Goal: Information Seeking & Learning: Find specific fact

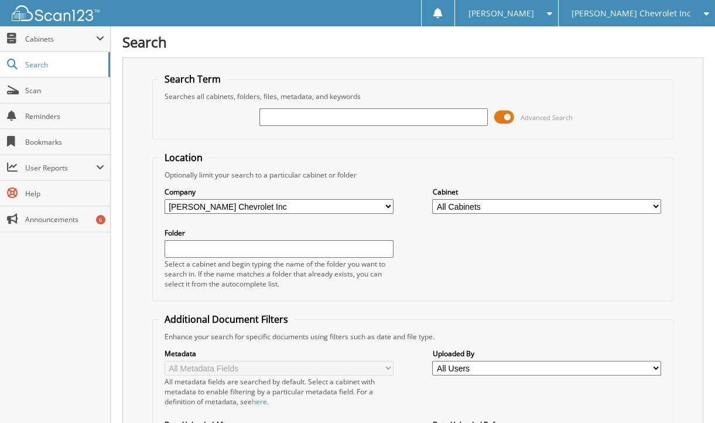
click at [139, 115] on div "Search Term Searches all cabinets, folders, files, metadata, and keywords Advan…" at bounding box center [412, 307] width 581 height 500
click at [285, 121] on input "text" at bounding box center [373, 117] width 229 height 18
type input "267198"
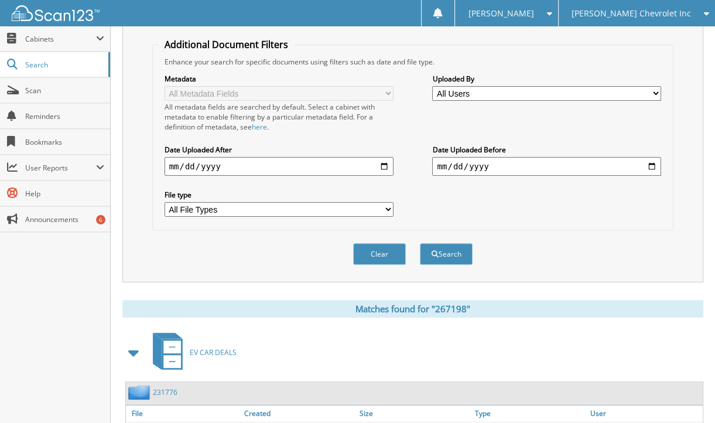
scroll to position [390, 0]
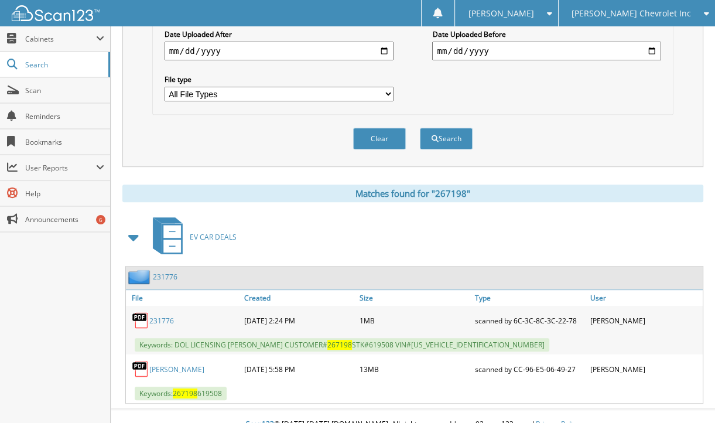
click at [162, 272] on link "231776" at bounding box center [165, 277] width 25 height 10
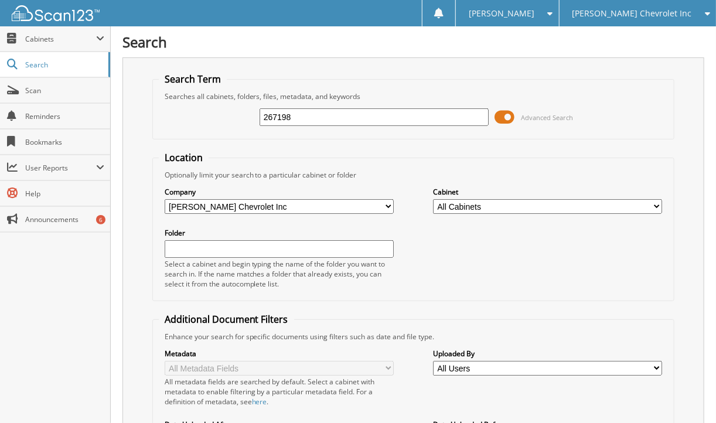
type input "267198"
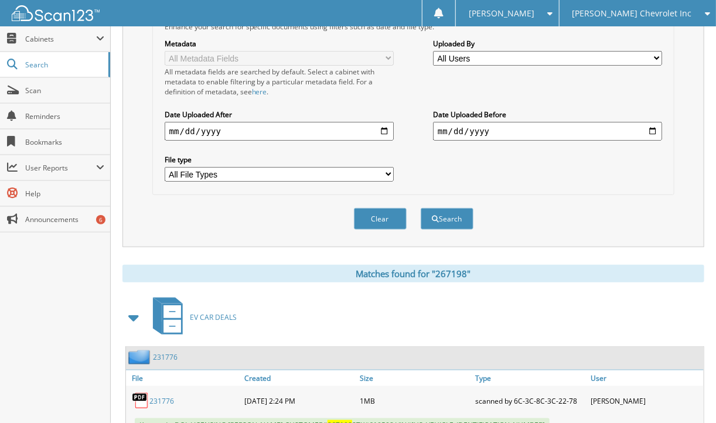
scroll to position [390, 0]
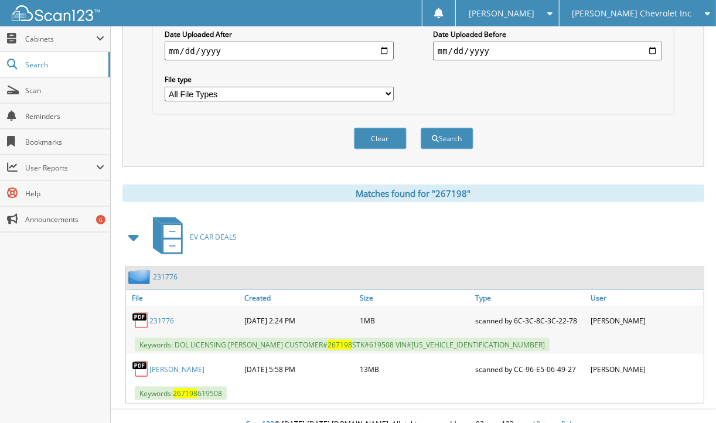
click at [164, 272] on link "231776" at bounding box center [165, 277] width 25 height 10
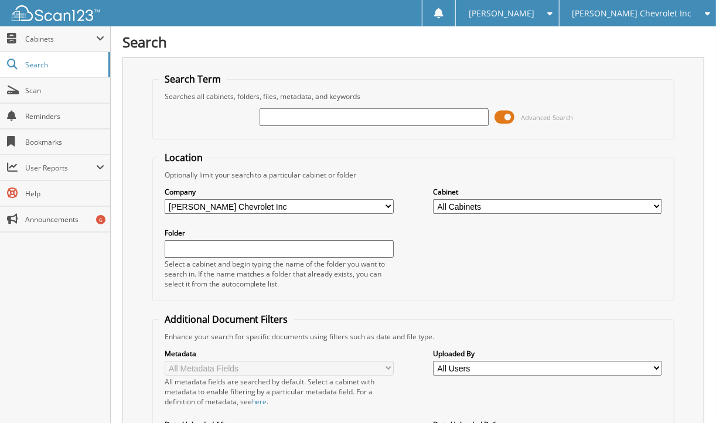
click at [138, 126] on div "Search Term Searches all cabinets, folders, files, metadata, and keywords Advan…" at bounding box center [413, 307] width 582 height 500
click at [317, 114] on input "text" at bounding box center [373, 117] width 229 height 18
type input "266995"
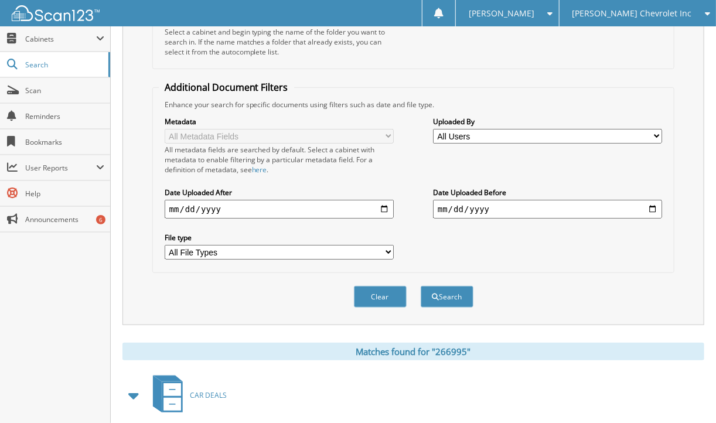
scroll to position [406, 0]
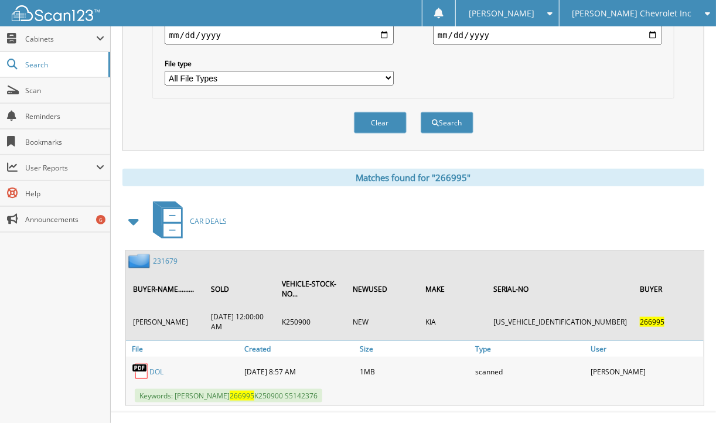
click at [691, 10] on span "[PERSON_NAME] Chevrolet Inc" at bounding box center [631, 13] width 119 height 7
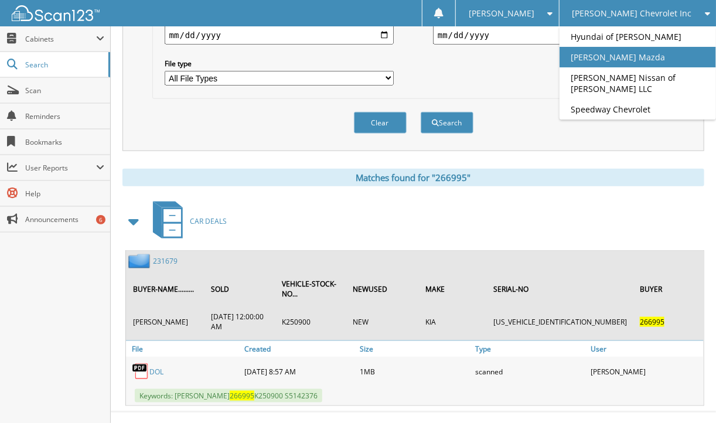
click at [648, 54] on link "[PERSON_NAME] Mazda" at bounding box center [637, 57] width 156 height 20
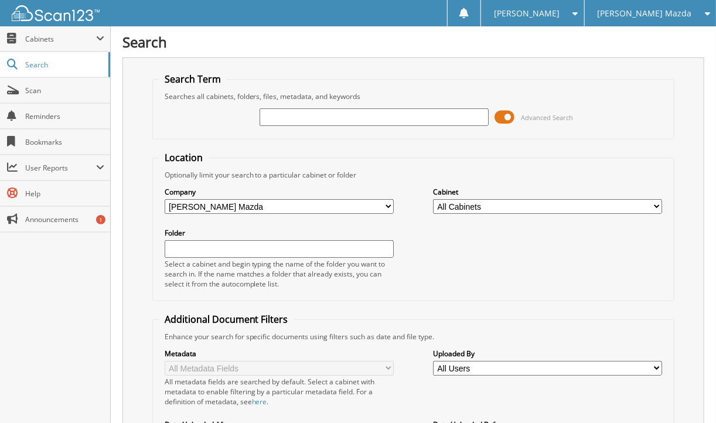
click at [318, 114] on input "text" at bounding box center [373, 117] width 229 height 18
type input "266995"
click at [641, 17] on span "[PERSON_NAME] Mazda" at bounding box center [644, 13] width 94 height 7
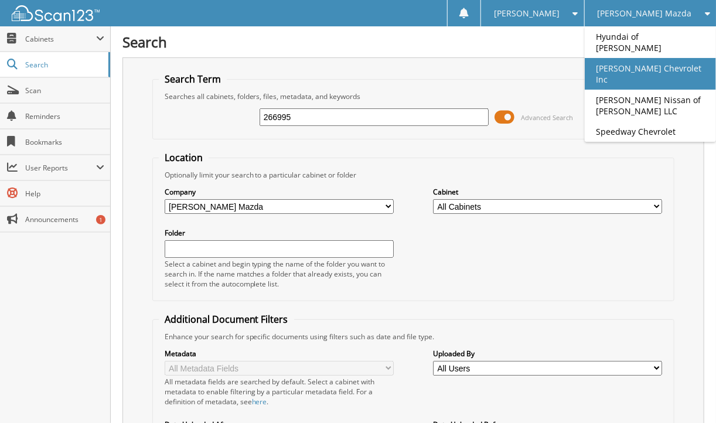
click at [645, 58] on link "[PERSON_NAME] Chevrolet Inc" at bounding box center [649, 74] width 131 height 32
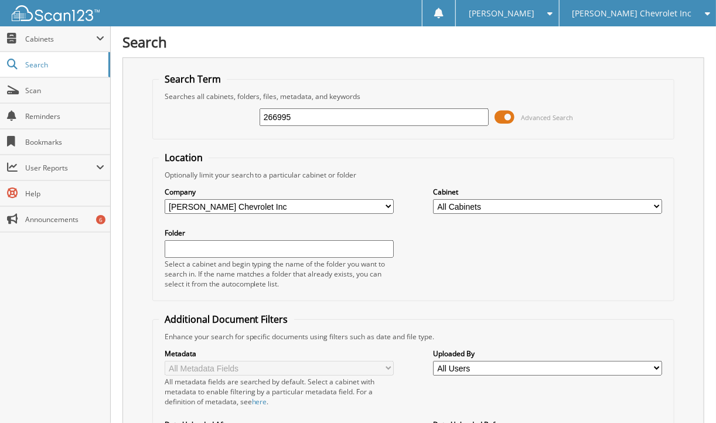
type input "266995"
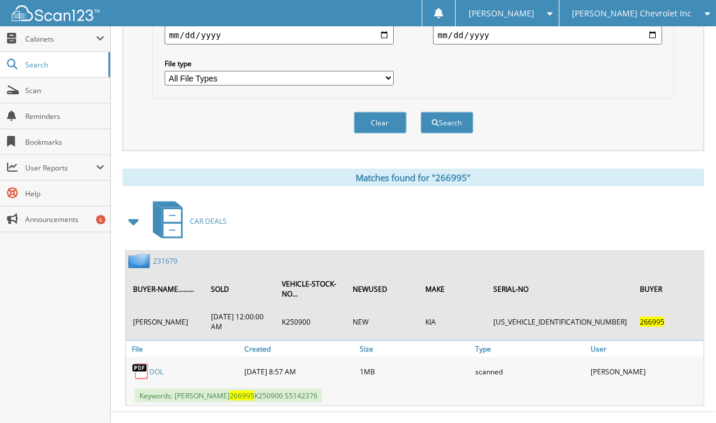
drag, startPoint x: 658, startPoint y: 18, endPoint x: 652, endPoint y: 25, distance: 9.1
click at [652, 25] on div "[PERSON_NAME] Chevrolet Inc" at bounding box center [637, 13] width 145 height 26
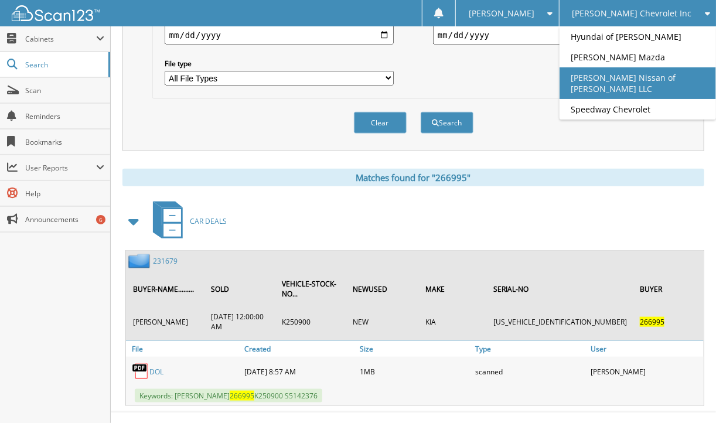
drag, startPoint x: 655, startPoint y: 84, endPoint x: 636, endPoint y: 84, distance: 19.3
click at [636, 84] on link "[PERSON_NAME] Nissan of [PERSON_NAME] LLC" at bounding box center [637, 83] width 156 height 32
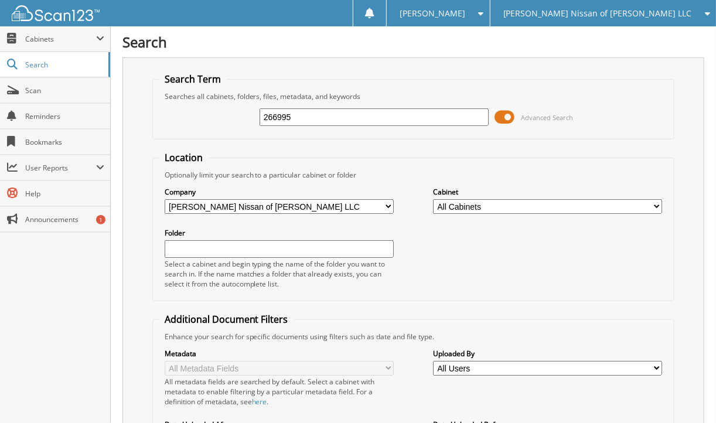
type input "266995"
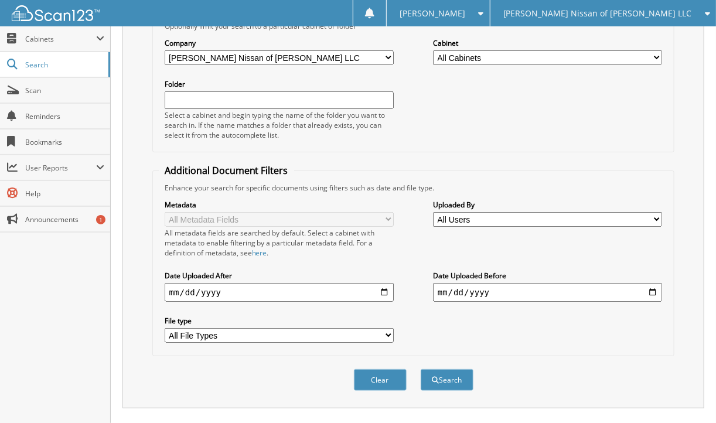
scroll to position [197, 0]
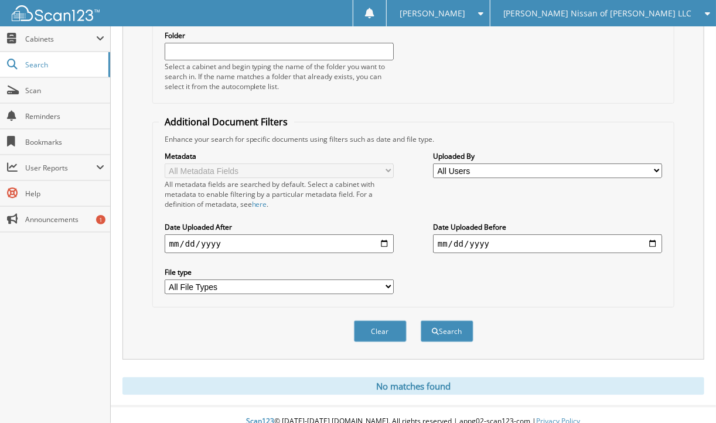
drag, startPoint x: 715, startPoint y: 158, endPoint x: 710, endPoint y: 15, distance: 143.0
click at [710, 15] on body "Lindseylee W. Settings Logout Lee Johnson Nissan of Kirkland LLC Hyundai of Eve…" at bounding box center [358, 119] width 716 height 633
click at [710, 15] on div "Lee Johnson Nissan of Kirkland LLC Hyundai of Everett Lee Johnson Chevrolet Inc…" at bounding box center [603, 13] width 226 height 26
click at [677, 11] on span "[PERSON_NAME] Nissan of [PERSON_NAME] LLC" at bounding box center [597, 13] width 189 height 7
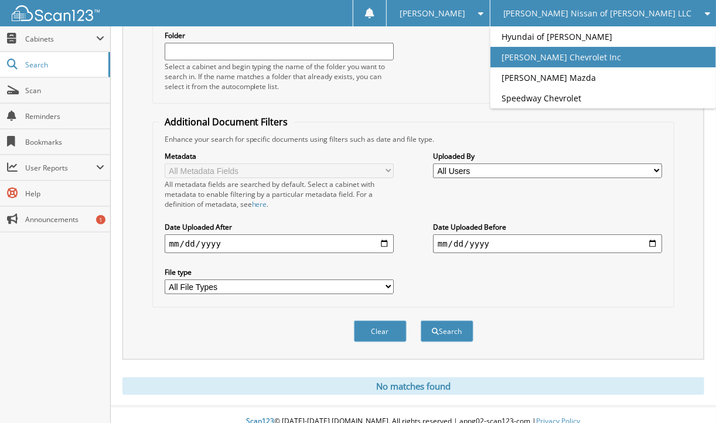
click at [625, 57] on link "[PERSON_NAME] Chevrolet Inc" at bounding box center [602, 57] width 225 height 20
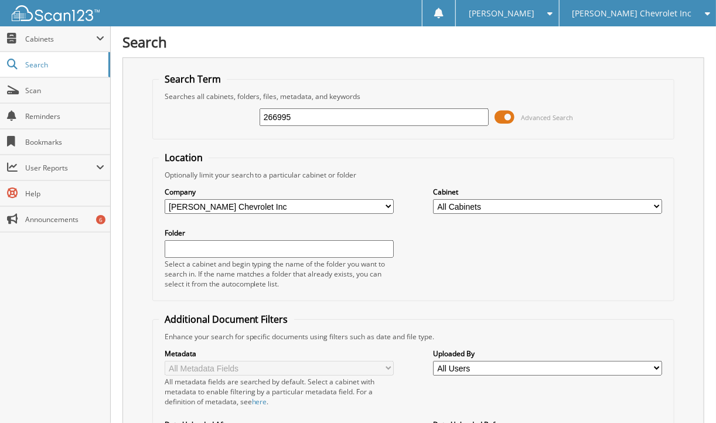
type input "266995"
click at [712, 22] on div "[PERSON_NAME] Chevrolet Inc Hyundai of [PERSON_NAME] [PERSON_NAME] Nissan of [P…" at bounding box center [637, 13] width 157 height 26
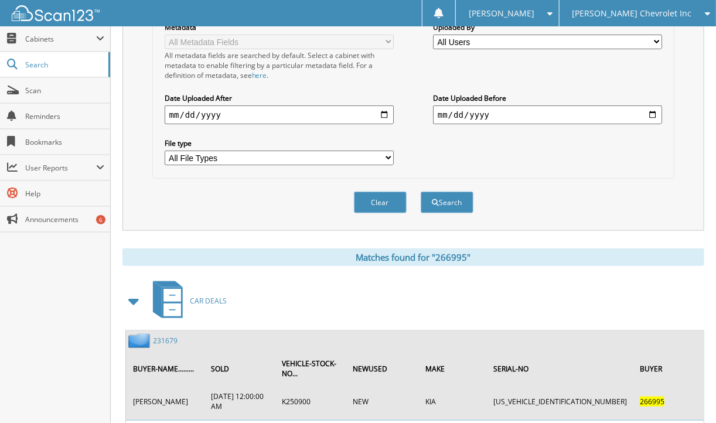
scroll to position [406, 0]
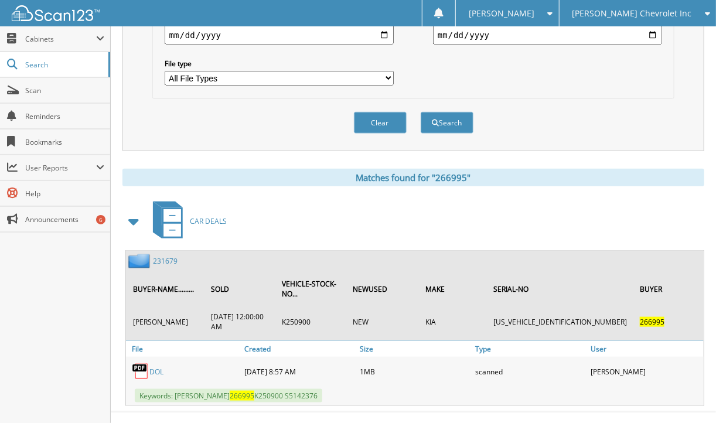
click at [170, 256] on link "231679" at bounding box center [165, 261] width 25 height 10
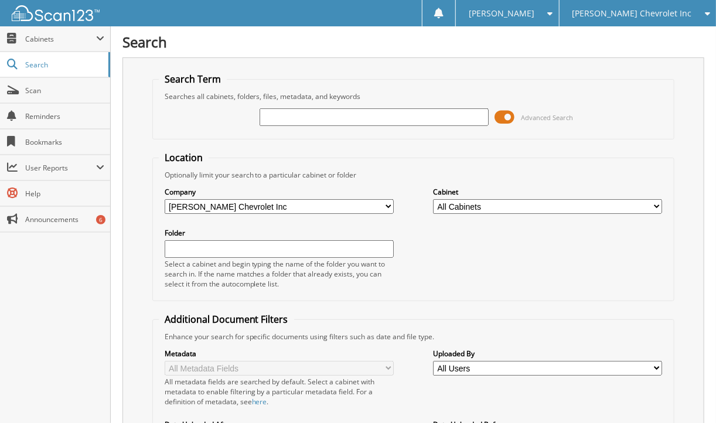
click at [115, 190] on div "Search Search Term Searches all cabinets, folders, files, metadata, and keyword…" at bounding box center [413, 296] width 605 height 592
click at [318, 114] on input "text" at bounding box center [373, 117] width 229 height 18
type input "266983"
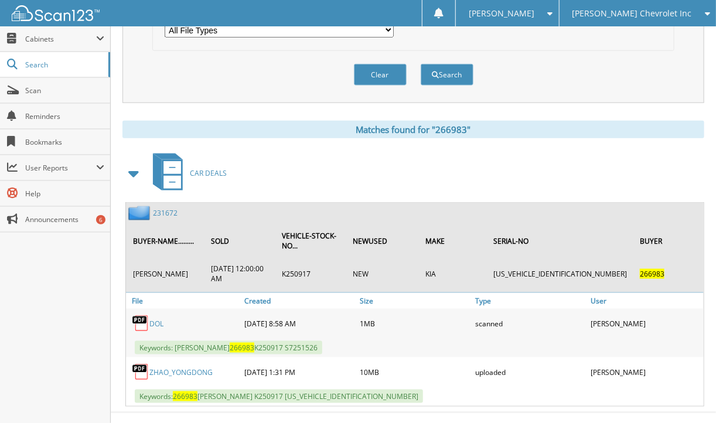
click at [169, 208] on link "231672" at bounding box center [165, 213] width 25 height 10
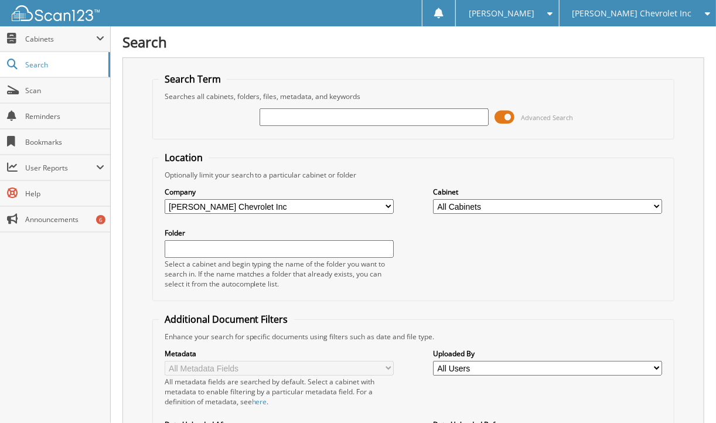
click at [79, 260] on div "Close Cabinets This Company All Companies Search Scan" at bounding box center [55, 224] width 111 height 396
click at [288, 125] on div at bounding box center [373, 117] width 229 height 20
click at [288, 120] on input "text" at bounding box center [373, 117] width 229 height 18
type input "219280"
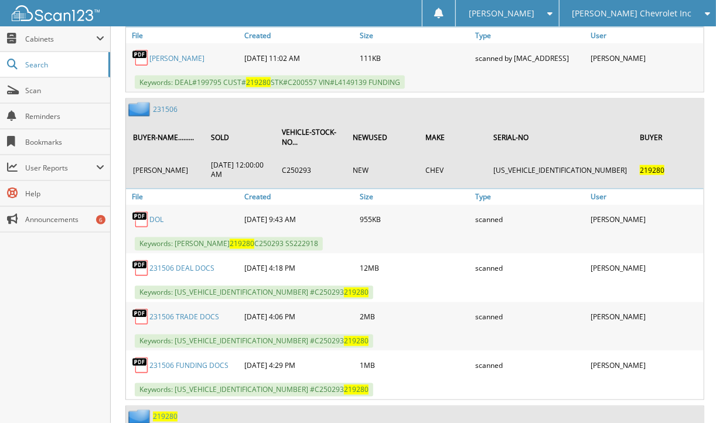
scroll to position [722, 0]
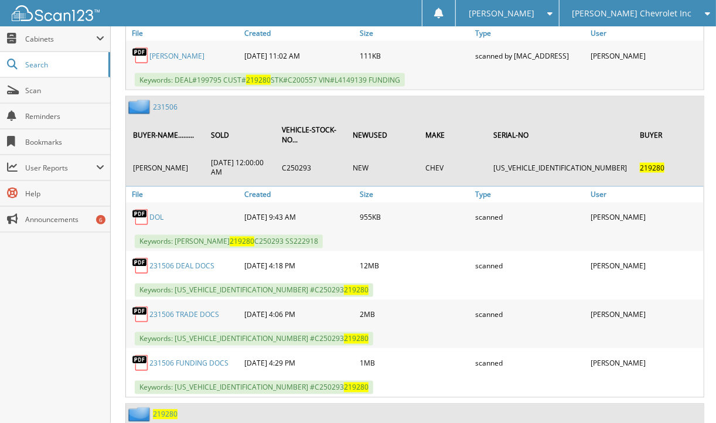
click at [98, 265] on div "Close Cabinets This Company All Companies Search Scan" at bounding box center [55, 224] width 111 height 396
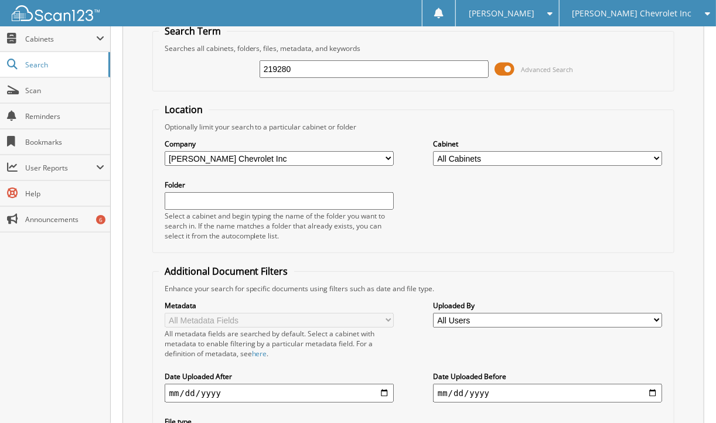
scroll to position [0, 0]
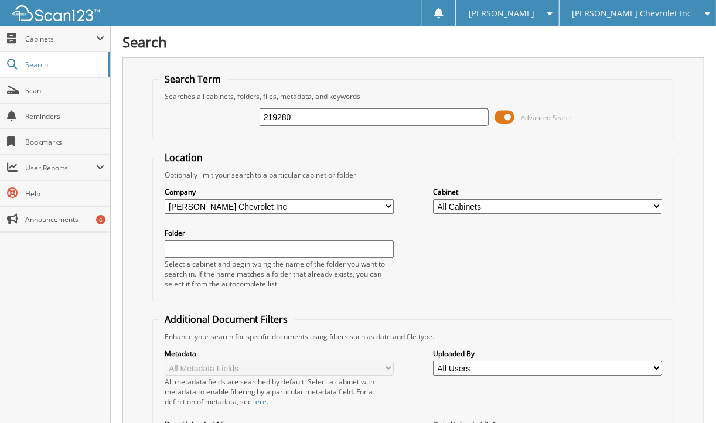
drag, startPoint x: 300, startPoint y: 115, endPoint x: 137, endPoint y: 130, distance: 163.5
click at [137, 130] on div "Search Term Searches all cabinets, folders, files, metadata, and keywords 21928…" at bounding box center [413, 307] width 582 height 500
type input "266108"
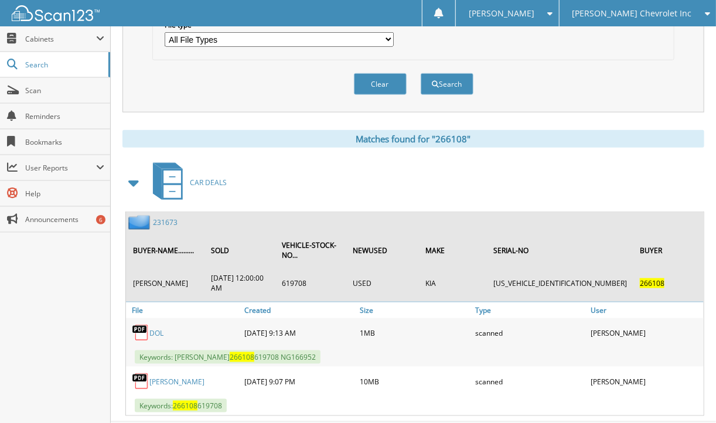
scroll to position [454, 0]
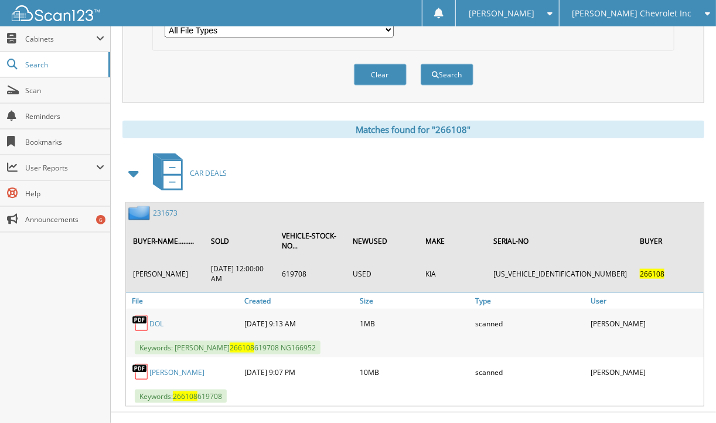
click at [159, 208] on link "231673" at bounding box center [165, 213] width 25 height 10
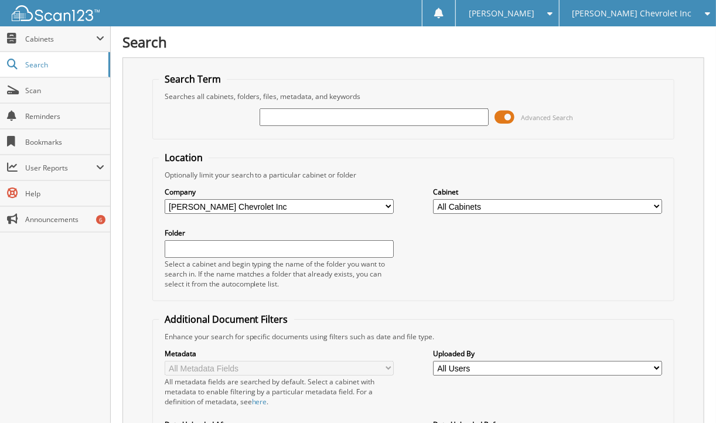
click at [122, 259] on div "Search Term Searches all cabinets, folders, files, metadata, and keywords Advan…" at bounding box center [413, 307] width 582 height 500
click at [342, 116] on input "text" at bounding box center [373, 117] width 229 height 18
type input "IVEY SIMMOINS"
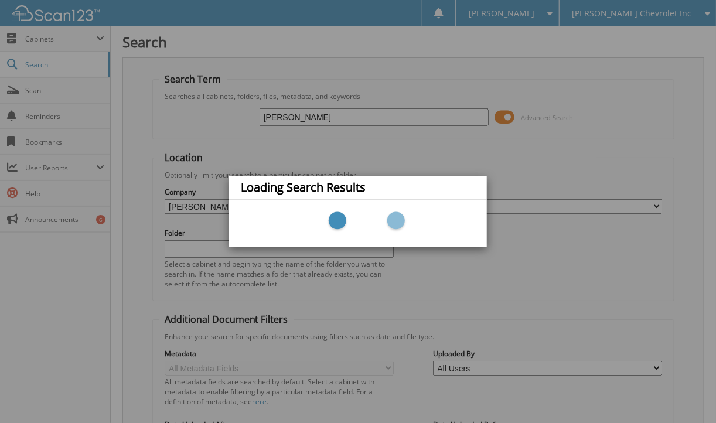
click at [324, 116] on div "Loading Search Results" at bounding box center [358, 211] width 716 height 423
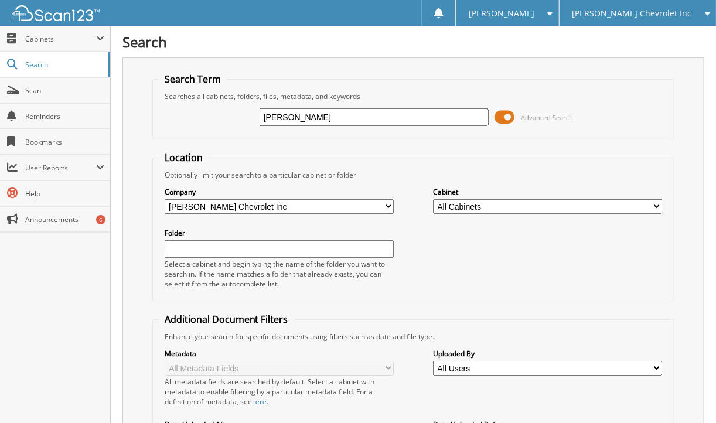
click at [321, 115] on input "[PERSON_NAME]" at bounding box center [373, 117] width 229 height 18
type input "IVEY SIMMONS"
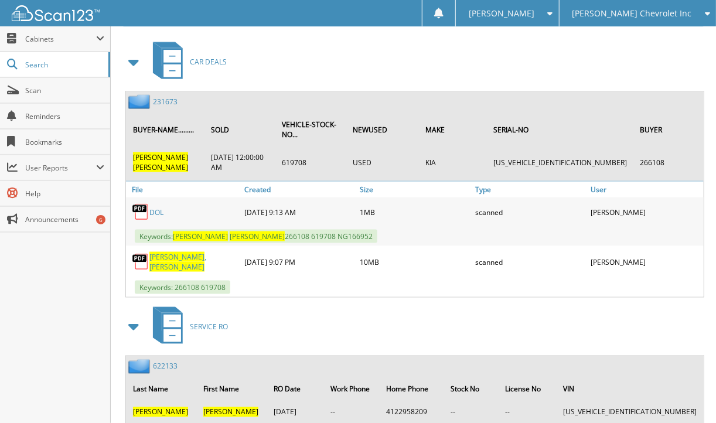
scroll to position [580, 0]
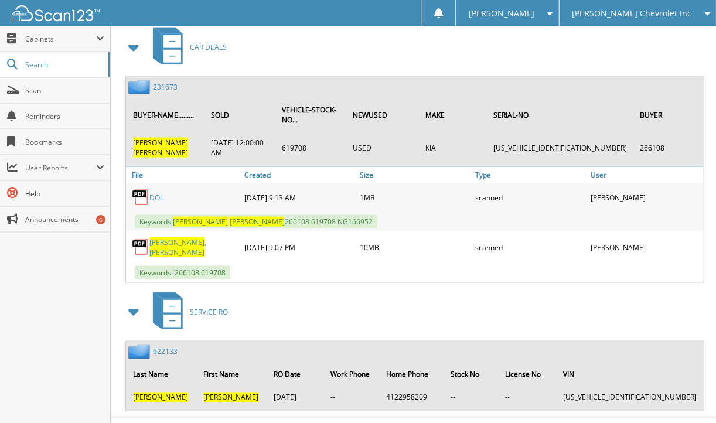
click at [77, 282] on div "Close Cabinets This Company All Companies Search Scan" at bounding box center [55, 224] width 111 height 396
click at [67, 245] on div "Close Cabinets This Company All Companies Search Scan" at bounding box center [55, 224] width 111 height 396
click at [162, 82] on link "231673" at bounding box center [165, 87] width 25 height 10
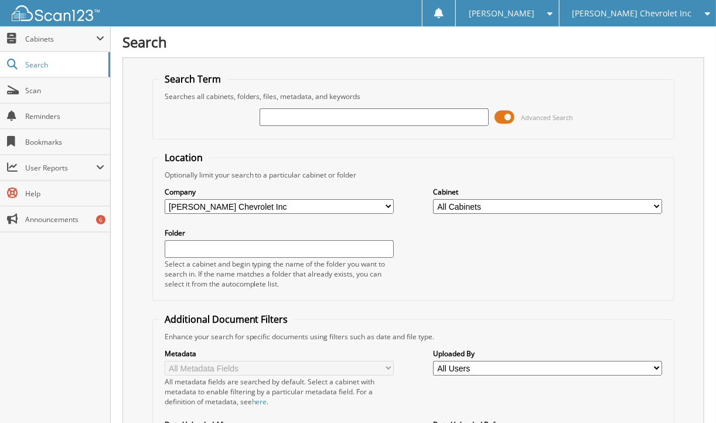
click at [138, 182] on div "Search Term Searches all cabinets, folders, files, metadata, and keywords Advan…" at bounding box center [413, 307] width 582 height 500
click at [281, 110] on input "text" at bounding box center [373, 117] width 229 height 18
type input "266975"
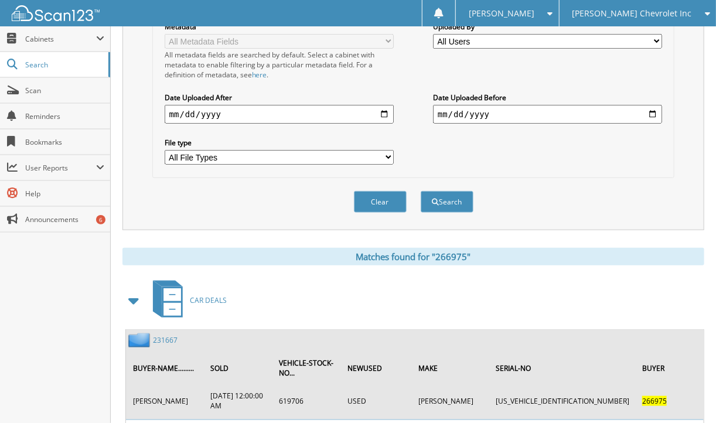
scroll to position [454, 0]
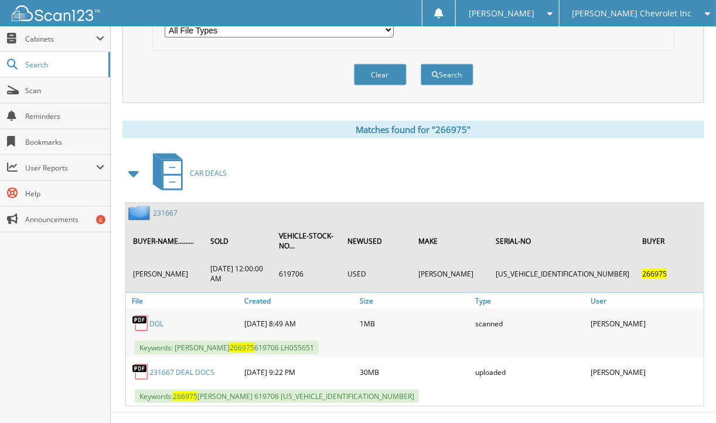
click at [40, 317] on div "Close Cabinets This Company All Companies Search Scan" at bounding box center [55, 224] width 111 height 396
click at [40, 271] on div "Close Cabinets This Company All Companies Search Scan" at bounding box center [55, 224] width 111 height 396
click at [162, 208] on link "231667" at bounding box center [165, 213] width 25 height 10
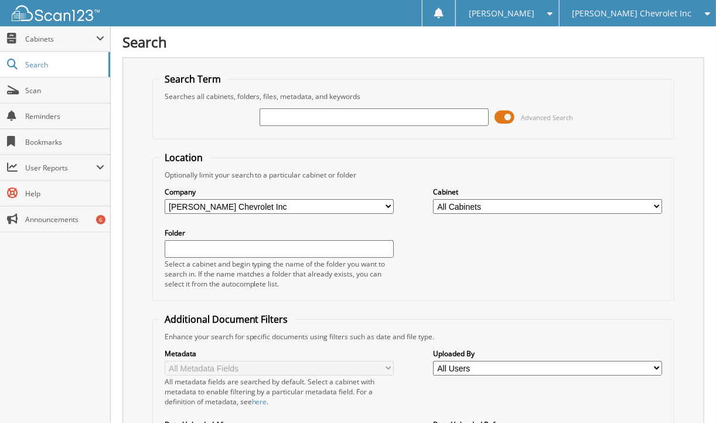
click at [117, 245] on div "Search Search Term Searches all cabinets, folders, files, metadata, and keyword…" at bounding box center [413, 296] width 605 height 592
click at [320, 119] on input "text" at bounding box center [373, 117] width 229 height 18
type input "266952"
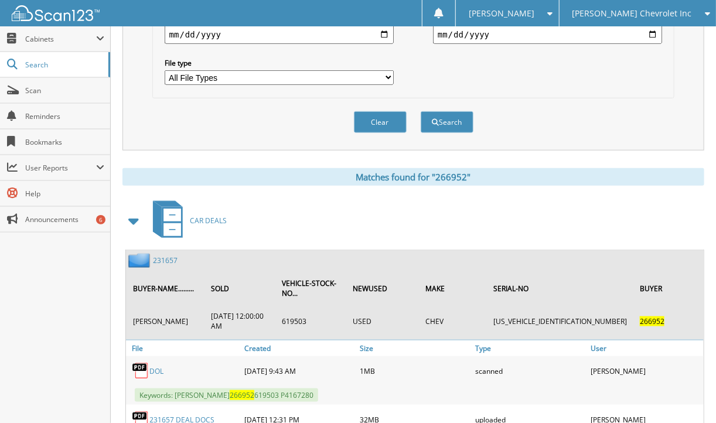
scroll to position [454, 0]
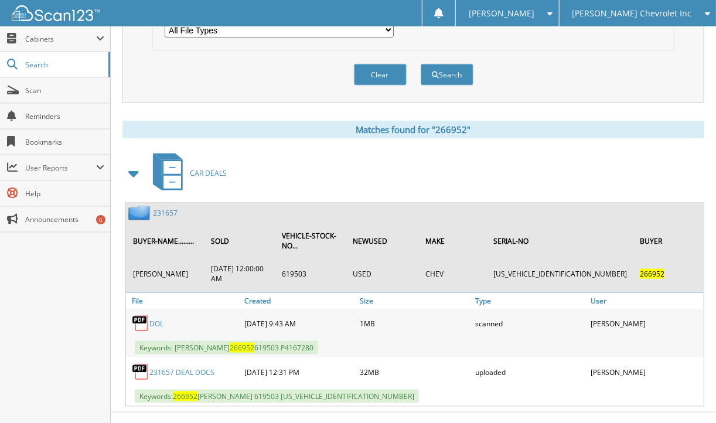
click at [68, 305] on div "Close Cabinets This Company All Companies Search Scan" at bounding box center [55, 224] width 111 height 396
click at [160, 208] on link "231657" at bounding box center [165, 213] width 25 height 10
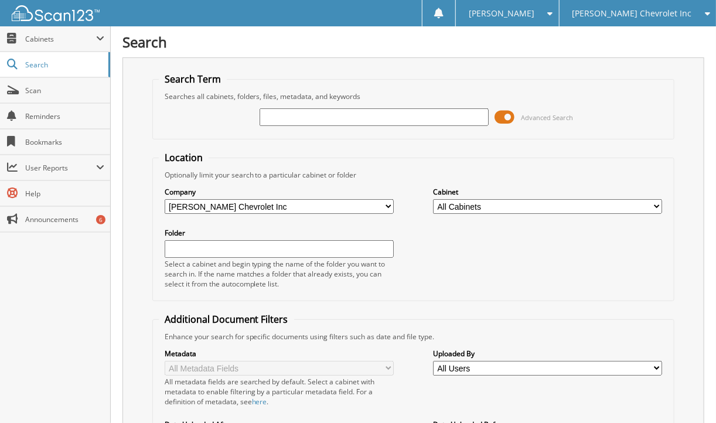
click at [148, 208] on div "Search Term Searches all cabinets, folders, files, metadata, and keywords Advan…" at bounding box center [413, 307] width 582 height 500
click at [93, 276] on div "Close Cabinets This Company All Companies Search Scan" at bounding box center [55, 224] width 111 height 396
click at [298, 119] on input "text" at bounding box center [373, 117] width 229 height 18
type input "267162"
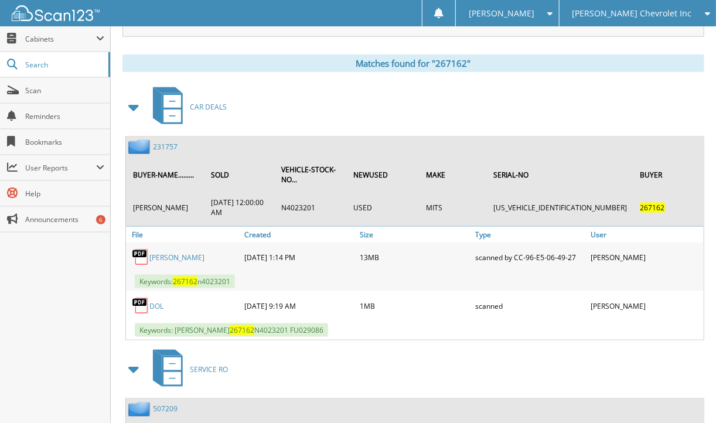
scroll to position [518, 0]
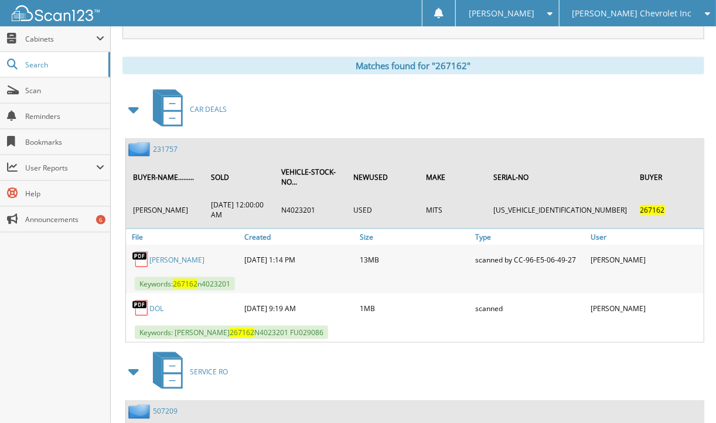
click at [87, 303] on div "Close Cabinets This Company All Companies Search Scan" at bounding box center [55, 224] width 111 height 396
click at [160, 144] on link "231757" at bounding box center [165, 149] width 25 height 10
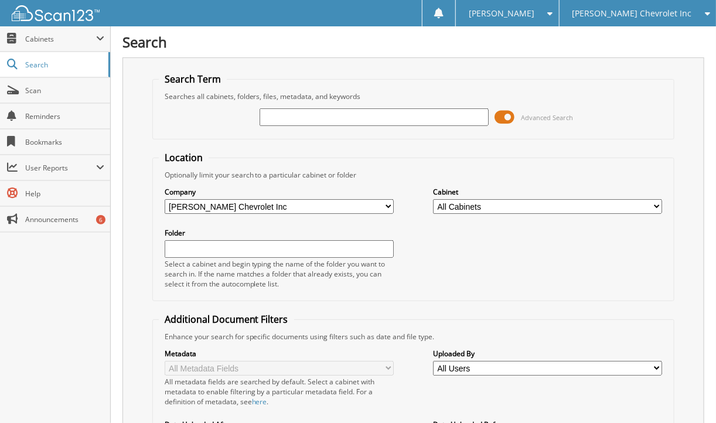
click at [115, 274] on div "Search Search Term Searches all cabinets, folders, files, metadata, and keyword…" at bounding box center [413, 296] width 605 height 592
click at [302, 118] on input "text" at bounding box center [373, 117] width 229 height 18
type input "267029"
drag, startPoint x: 715, startPoint y: 179, endPoint x: 722, endPoint y: 205, distance: 26.7
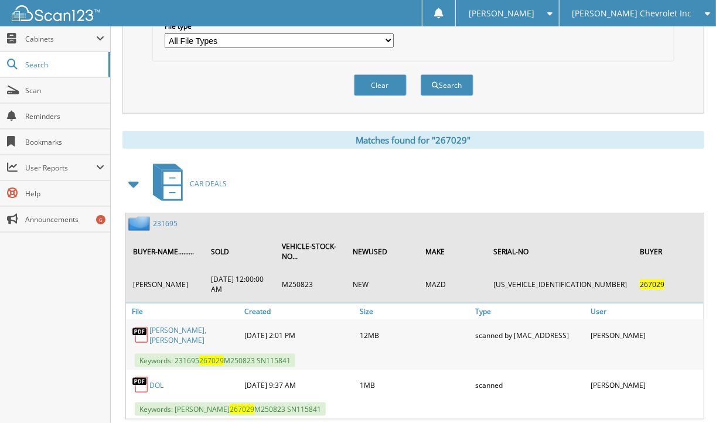
scroll to position [454, 0]
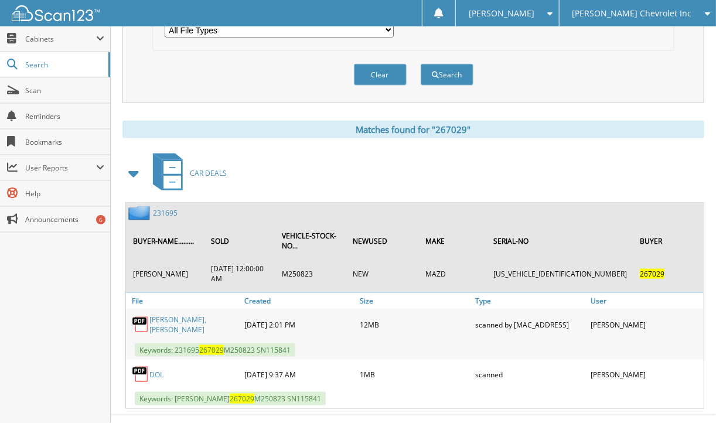
click at [83, 310] on div "Close Cabinets This Company All Companies Search Scan" at bounding box center [55, 224] width 111 height 396
click at [98, 296] on div "Close Cabinets This Company All Companies Search Scan" at bounding box center [55, 224] width 111 height 396
click at [73, 324] on div "Close Cabinets This Company All Companies Search Scan" at bounding box center [55, 224] width 111 height 396
click at [94, 327] on div "Close Cabinets This Company All Companies Search Scan" at bounding box center [55, 224] width 111 height 396
click at [67, 303] on div "Close Cabinets This Company All Companies Search Scan" at bounding box center [55, 224] width 111 height 396
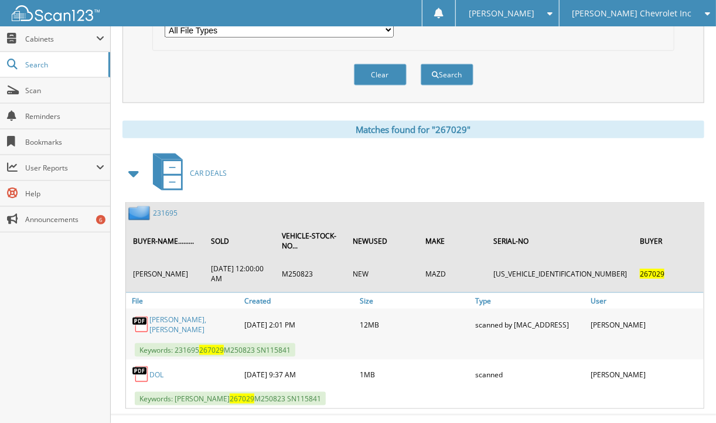
click at [84, 260] on div "Close Cabinets This Company All Companies Search Scan" at bounding box center [55, 224] width 111 height 396
click at [170, 208] on link "231695" at bounding box center [165, 213] width 25 height 10
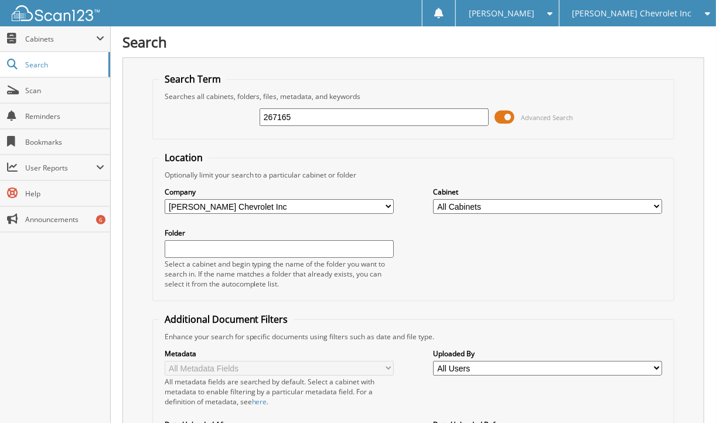
type input "267165"
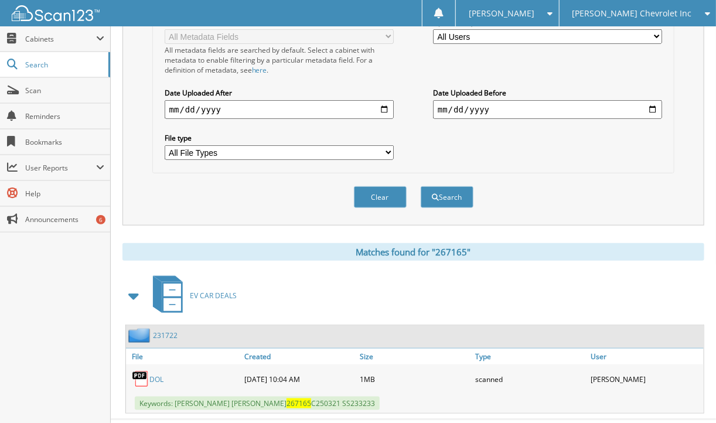
scroll to position [342, 0]
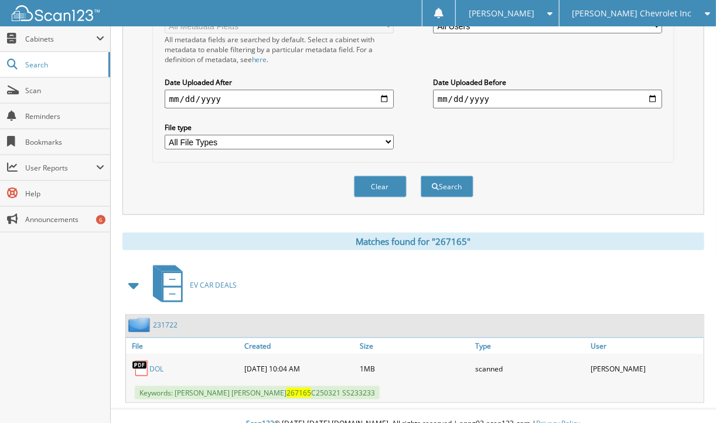
click at [125, 235] on div "Matches found for "267165"" at bounding box center [413, 242] width 582 height 18
click at [160, 320] on link "231722" at bounding box center [165, 325] width 25 height 10
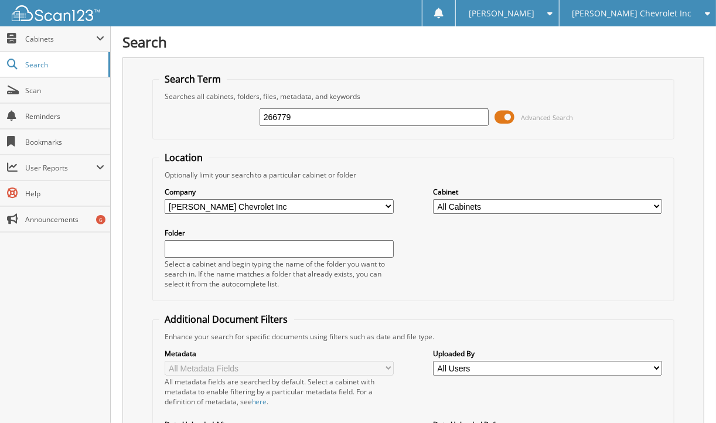
type input "266779"
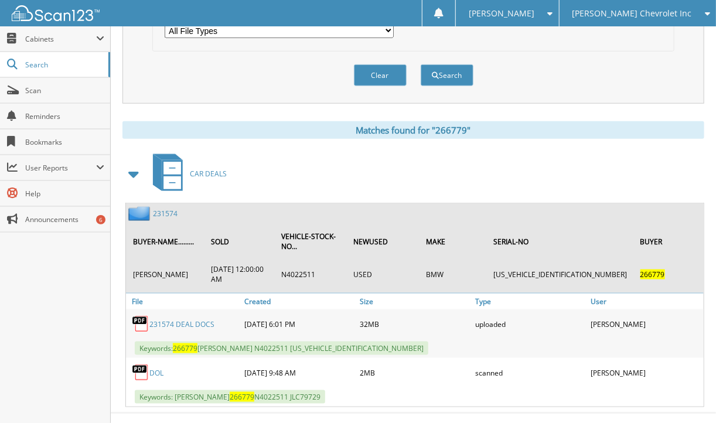
scroll to position [454, 0]
click at [168, 208] on link "231574" at bounding box center [165, 213] width 25 height 10
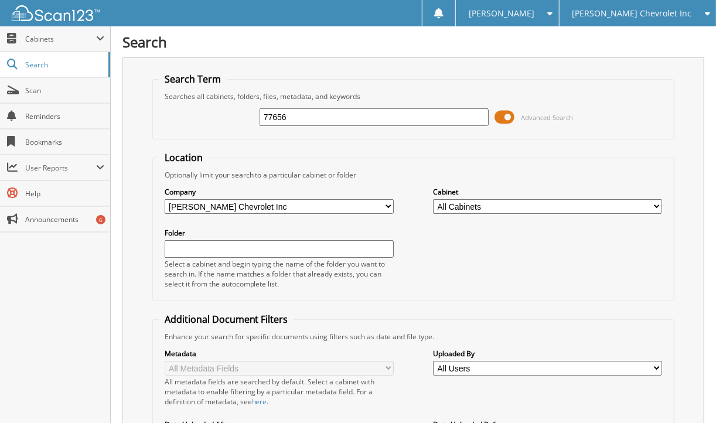
type input "77656"
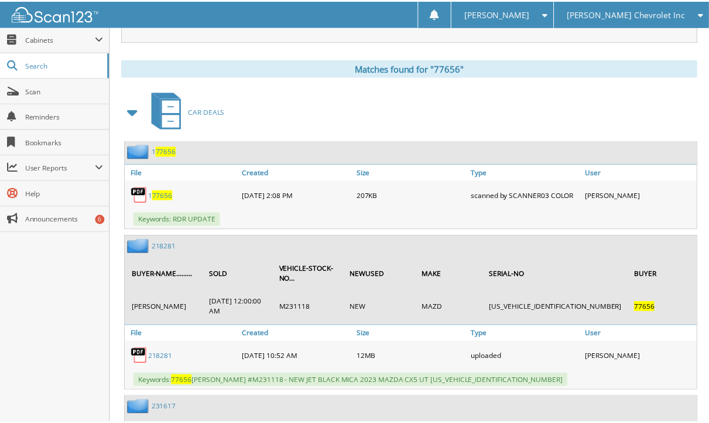
scroll to position [607, 0]
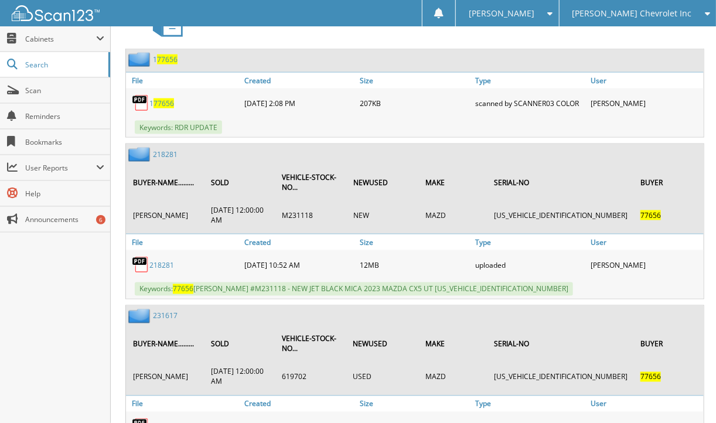
drag, startPoint x: 712, startPoint y: 179, endPoint x: 713, endPoint y: 190, distance: 11.7
click at [713, 190] on div "Search Search Term Searches all cabinets, folders, files, metadata, and keyword…" at bounding box center [413, 372] width 605 height 1959
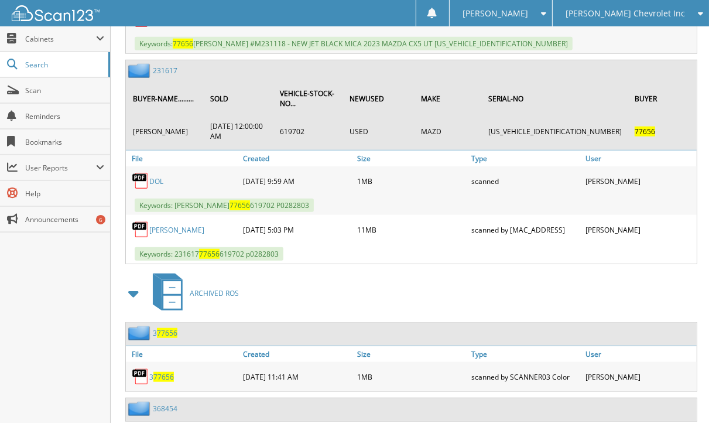
scroll to position [860, 0]
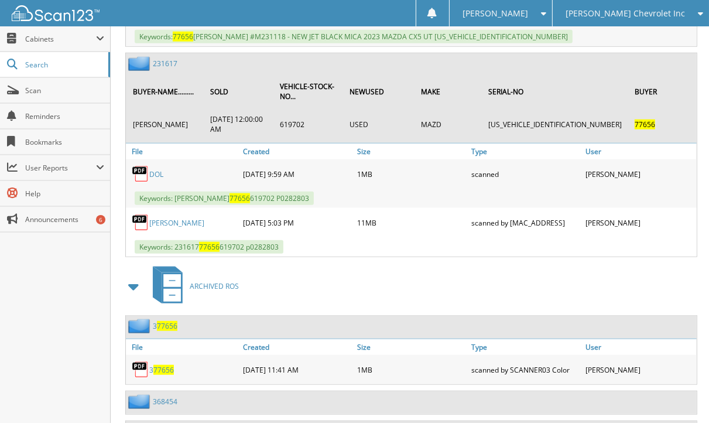
click at [164, 59] on link "231617" at bounding box center [165, 64] width 25 height 10
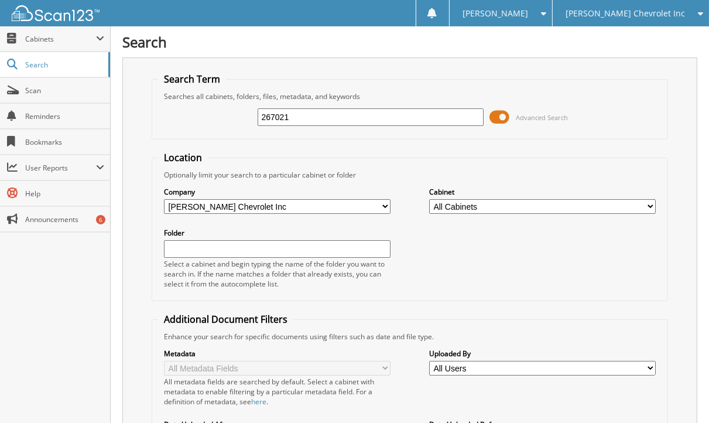
type input "267021"
click at [545, 104] on div "267021 Advanced Search" at bounding box center [410, 117] width 504 height 32
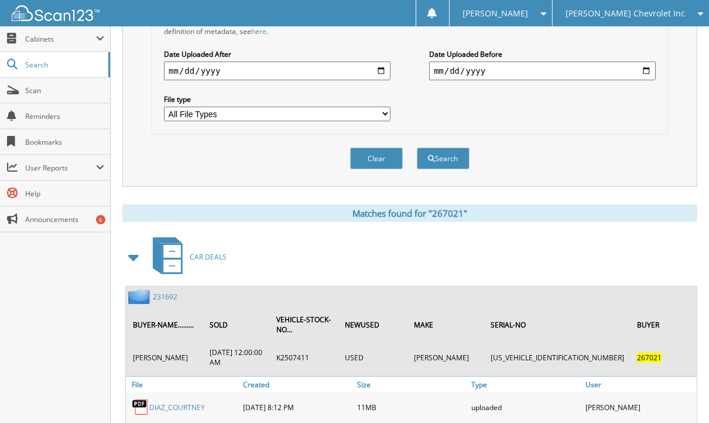
scroll to position [406, 0]
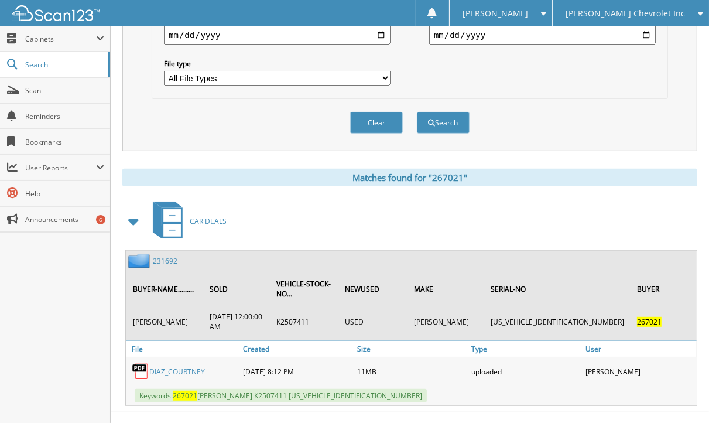
click at [164, 256] on link "231692" at bounding box center [165, 261] width 25 height 10
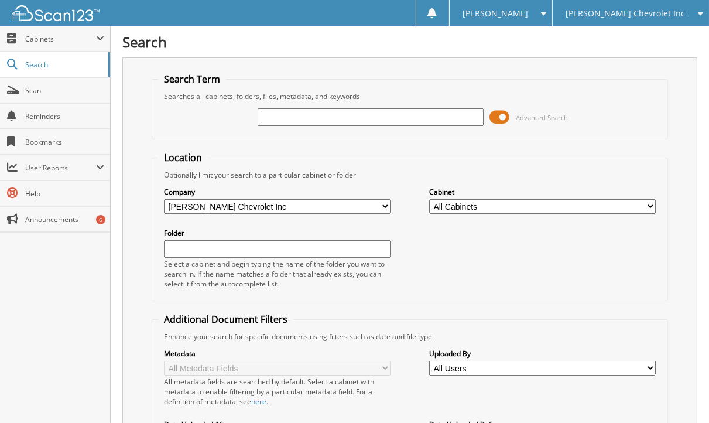
click at [138, 106] on div "Search Term Searches all cabinets, folders, files, metadata, and keywords Advan…" at bounding box center [409, 307] width 575 height 500
click at [280, 115] on input "text" at bounding box center [371, 117] width 227 height 18
type input "267117"
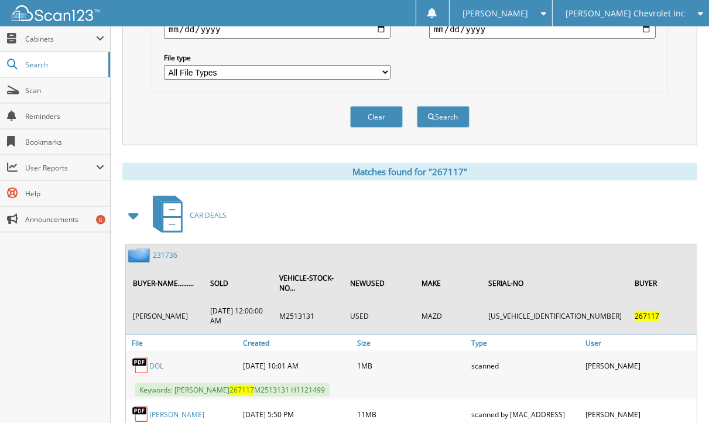
scroll to position [454, 0]
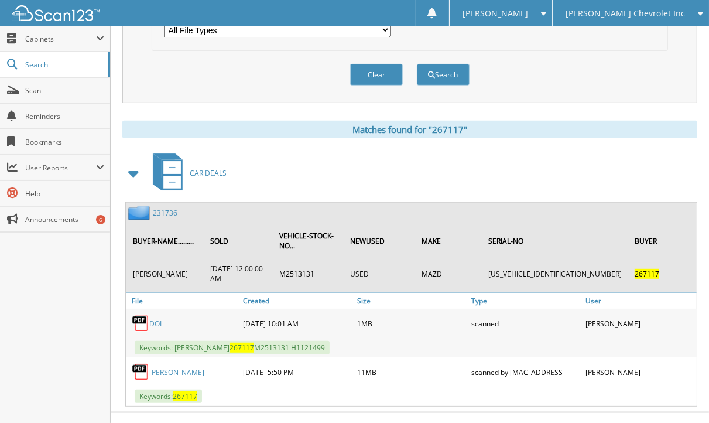
click at [146, 121] on div "Matches found for "267117"" at bounding box center [409, 130] width 575 height 18
click at [162, 208] on link "231736" at bounding box center [165, 213] width 25 height 10
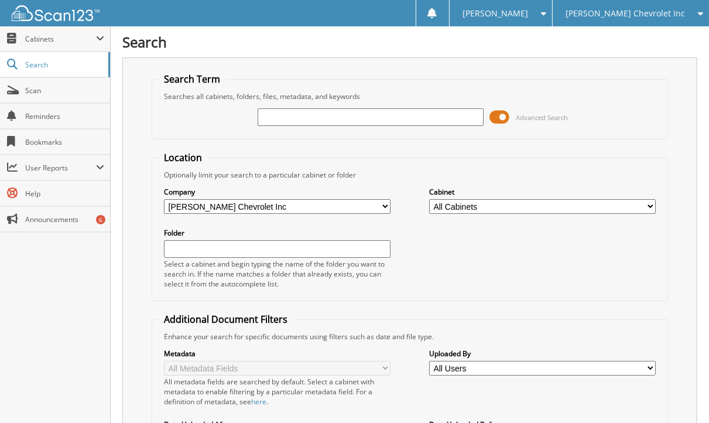
click at [134, 112] on div "Search Term Searches all cabinets, folders, files, metadata, and keywords Advan…" at bounding box center [409, 307] width 575 height 500
click at [306, 113] on input "text" at bounding box center [371, 117] width 227 height 18
type input "266901"
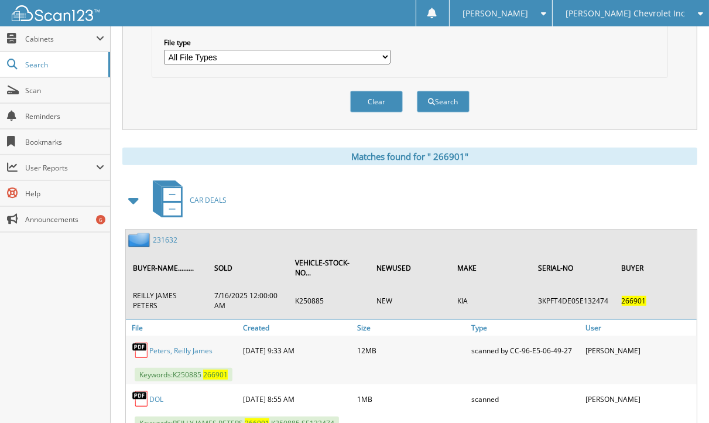
scroll to position [454, 0]
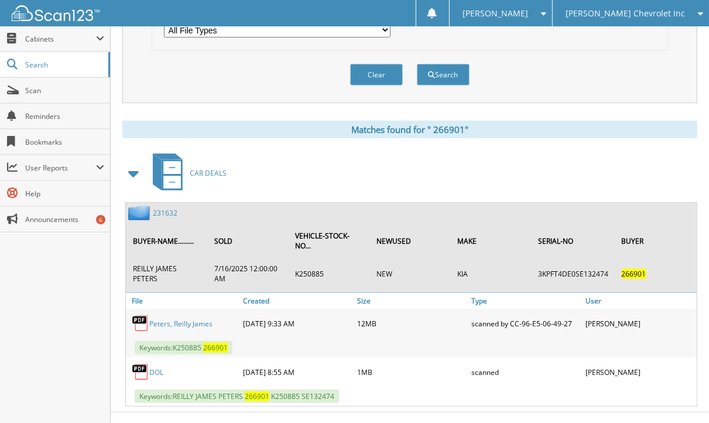
click at [166, 208] on link "2 3 1 6 3 2" at bounding box center [165, 213] width 25 height 10
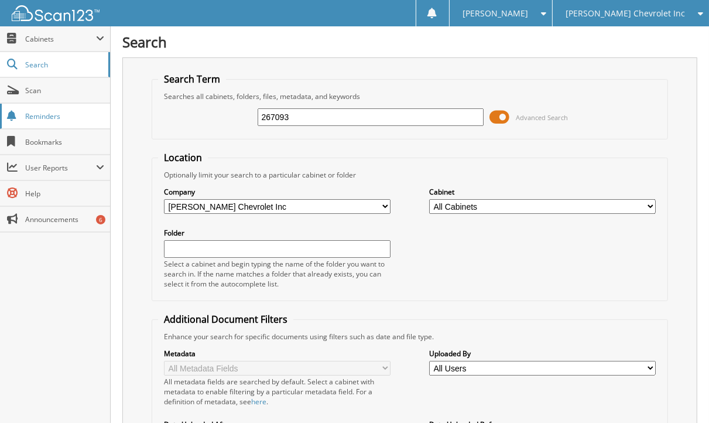
type input "267093"
click at [319, 118] on input "267093" at bounding box center [371, 117] width 227 height 18
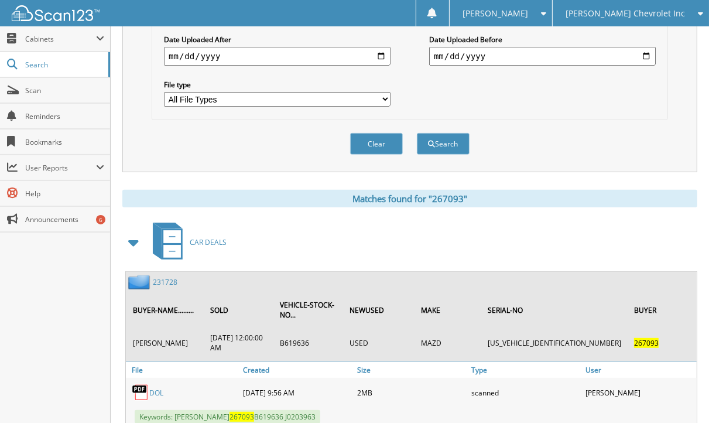
scroll to position [454, 0]
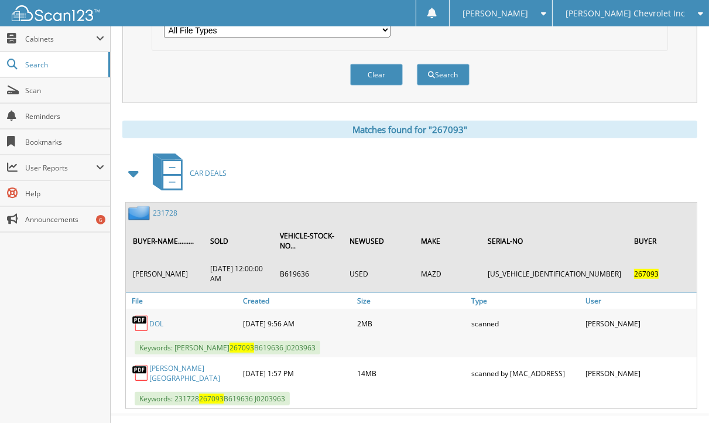
click at [32, 323] on div "Close Cabinets This Company All Companies Search Scan" at bounding box center [55, 224] width 111 height 396
click at [91, 306] on div "Close Cabinets This Company All Companies Search Scan" at bounding box center [55, 224] width 111 height 396
click at [155, 104] on div "Search Term Searches all cabinets, folders, files, metadata, and keywords 26709…" at bounding box center [409, 6] width 575 height 805
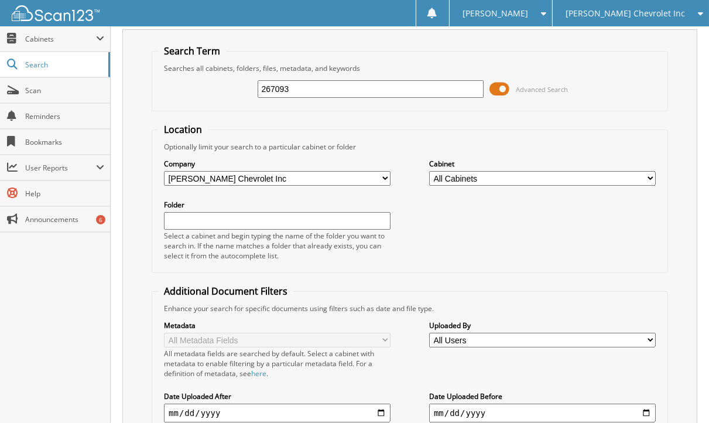
scroll to position [0, 0]
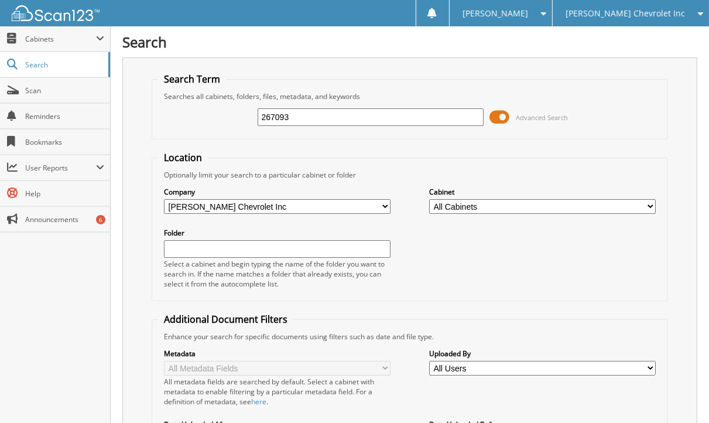
drag, startPoint x: 317, startPoint y: 127, endPoint x: 307, endPoint y: 121, distance: 11.9
click at [307, 121] on div "267093 Advanced Search" at bounding box center [410, 117] width 504 height 32
drag, startPoint x: 307, startPoint y: 120, endPoint x: 216, endPoint y: 117, distance: 91.4
click at [216, 117] on div "267093 Advanced Search" at bounding box center [410, 117] width 504 height 32
type input "267034"
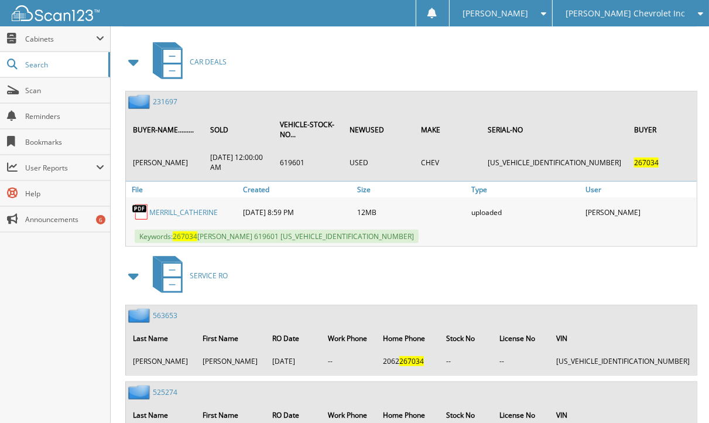
scroll to position [555, 0]
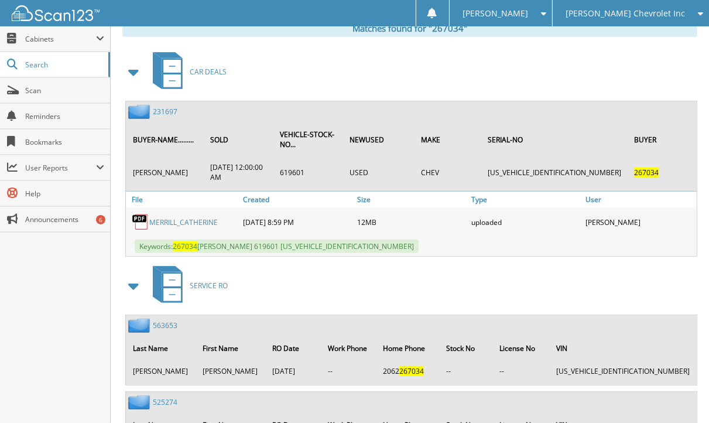
click at [164, 107] on link "231697" at bounding box center [165, 112] width 25 height 10
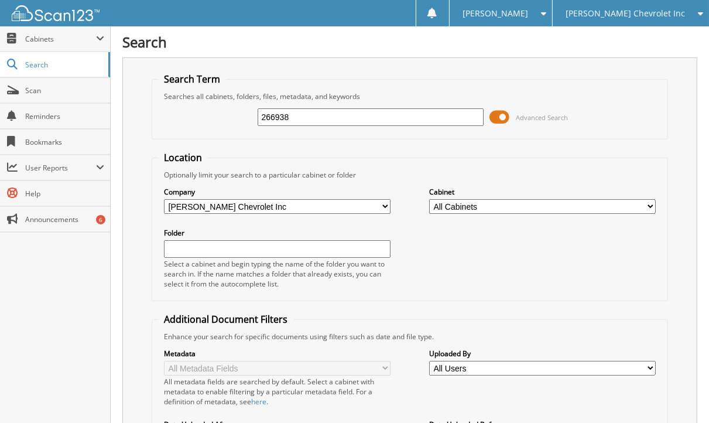
type input "266938"
click at [104, 120] on link "Reminders" at bounding box center [55, 116] width 110 height 25
type input "266938"
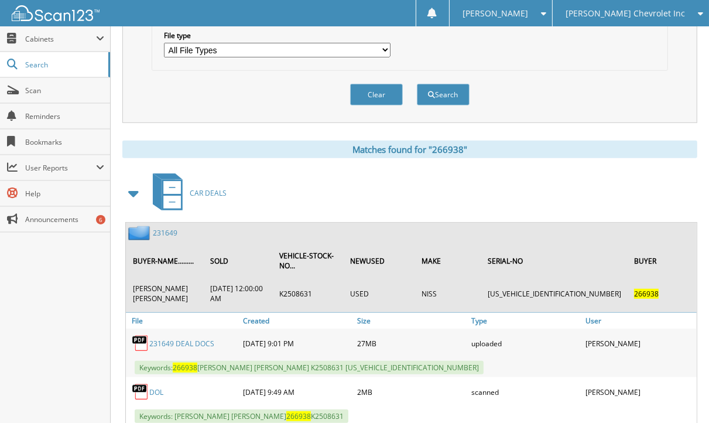
scroll to position [454, 0]
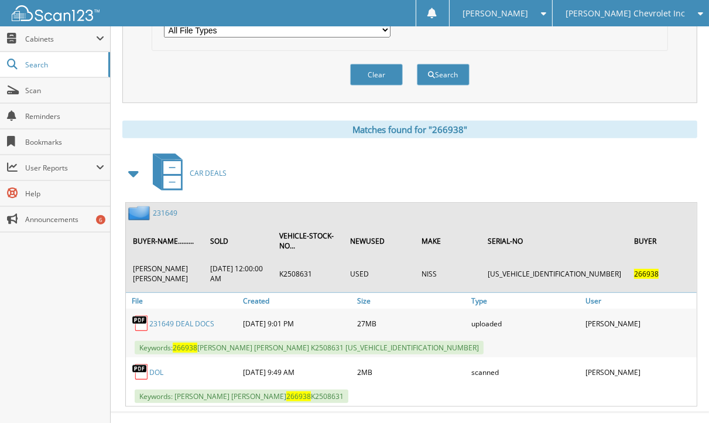
click at [160, 208] on link "231649" at bounding box center [165, 213] width 25 height 10
